Goal: Information Seeking & Learning: Learn about a topic

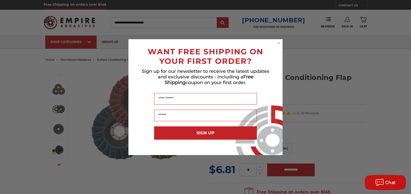
click at [277, 43] on circle "Close dialog" at bounding box center [278, 43] width 5 height 5
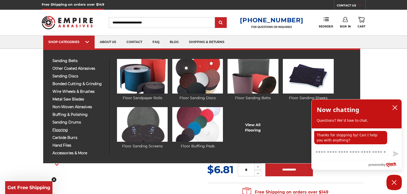
click at [60, 131] on span "flooring" at bounding box center [78, 130] width 53 height 4
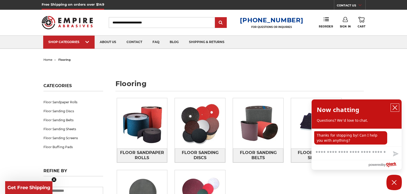
click at [394, 107] on icon "close chatbox" at bounding box center [395, 108] width 4 height 4
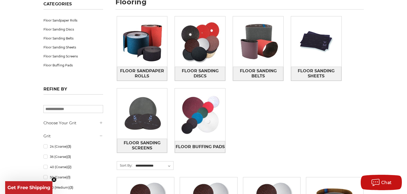
scroll to position [86, 0]
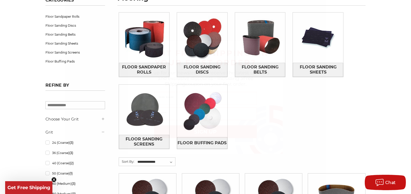
click at [277, 45] on icon "Close dialog" at bounding box center [278, 45] width 2 height 2
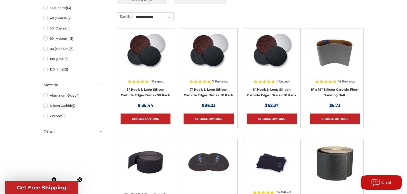
scroll to position [242, 0]
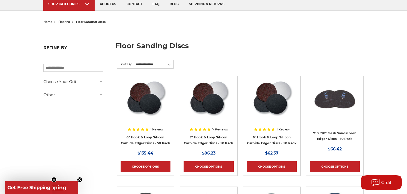
scroll to position [39, 0]
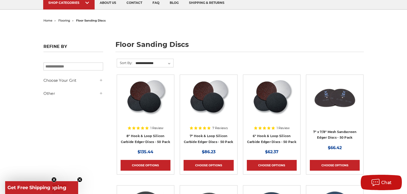
click at [99, 81] on icon at bounding box center [101, 80] width 4 height 4
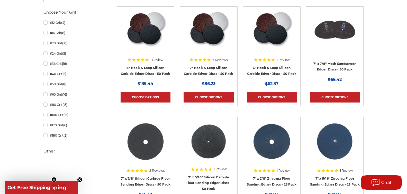
scroll to position [124, 0]
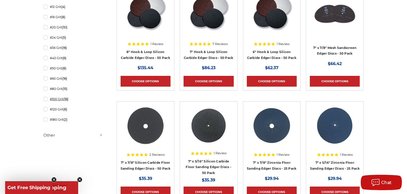
click at [55, 100] on link "#100 Grit (16)" at bounding box center [73, 99] width 60 height 9
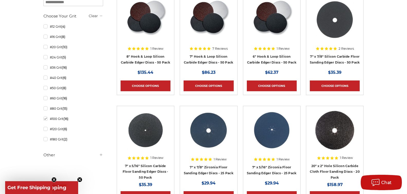
scroll to position [120, 0]
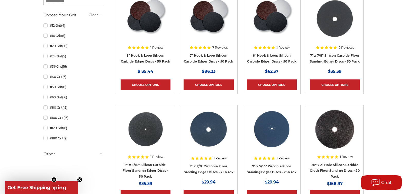
click at [45, 110] on link "#80 Grit (15)" at bounding box center [73, 107] width 60 height 9
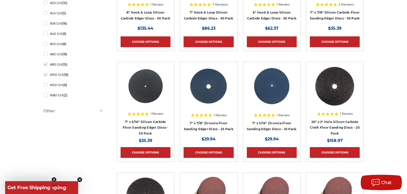
scroll to position [173, 0]
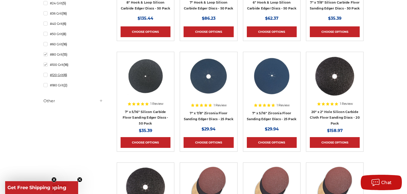
click at [45, 76] on link "#120 Grit (6)" at bounding box center [73, 75] width 60 height 9
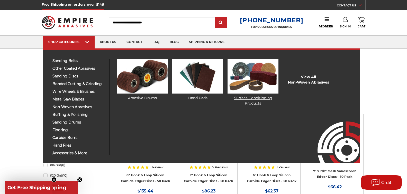
click at [258, 98] on link "Surface Conditioning Products" at bounding box center [252, 82] width 51 height 47
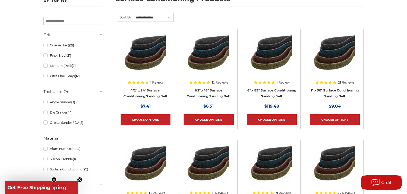
scroll to position [77, 0]
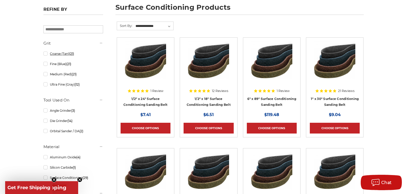
click at [46, 53] on link "Coarse (Tan) (21)" at bounding box center [73, 53] width 60 height 9
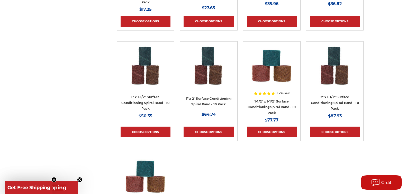
scroll to position [596, 0]
